Goal: Information Seeking & Learning: Learn about a topic

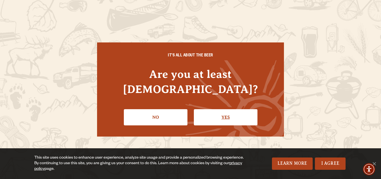
drag, startPoint x: 237, startPoint y: 107, endPoint x: 289, endPoint y: 136, distance: 59.7
click at [237, 109] on link "Yes" at bounding box center [226, 117] width 64 height 16
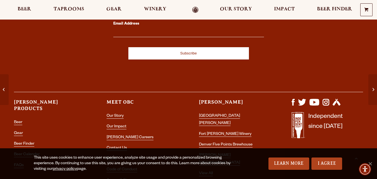
scroll to position [1102, 0]
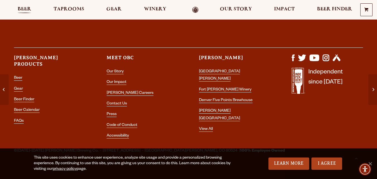
click at [23, 9] on span "Beer" at bounding box center [25, 9] width 14 height 4
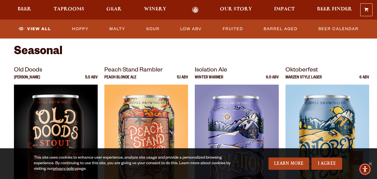
scroll to position [729, 0]
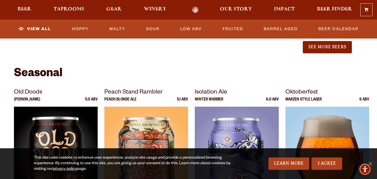
click at [339, 129] on img at bounding box center [327, 176] width 84 height 139
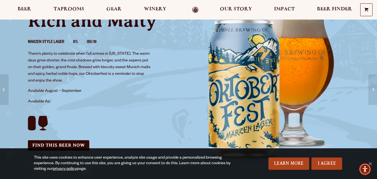
scroll to position [56, 0]
